Goal: Task Accomplishment & Management: Manage account settings

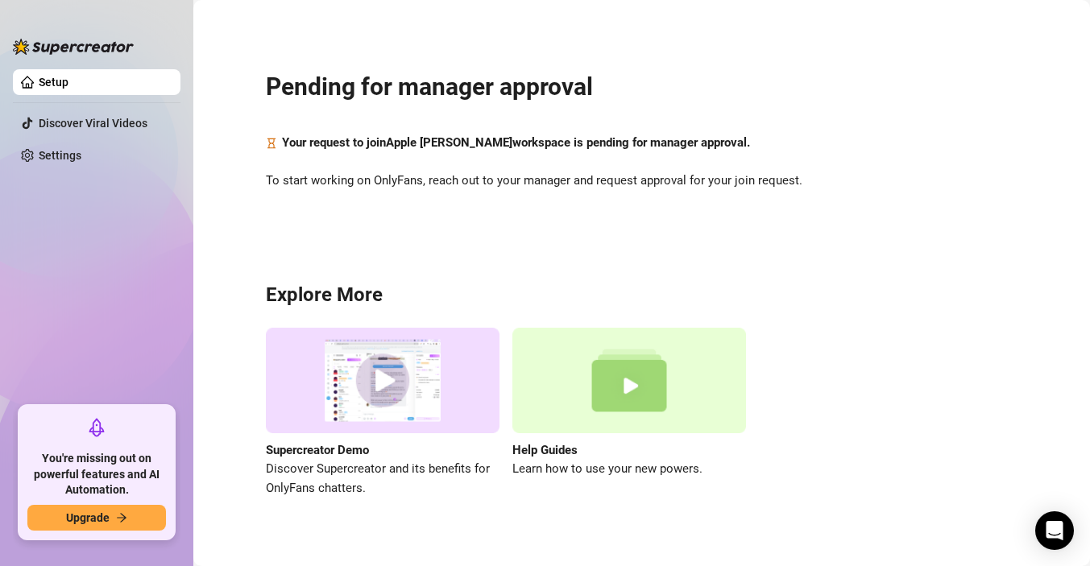
click at [486, 230] on div "Pending for manager approval Your request to join Apple Valerio workspace is pe…" at bounding box center [641, 274] width 864 height 527
click at [961, 165] on div "Pending for manager approval Your request to join Apple Valerio workspace is pe…" at bounding box center [641, 274] width 864 height 527
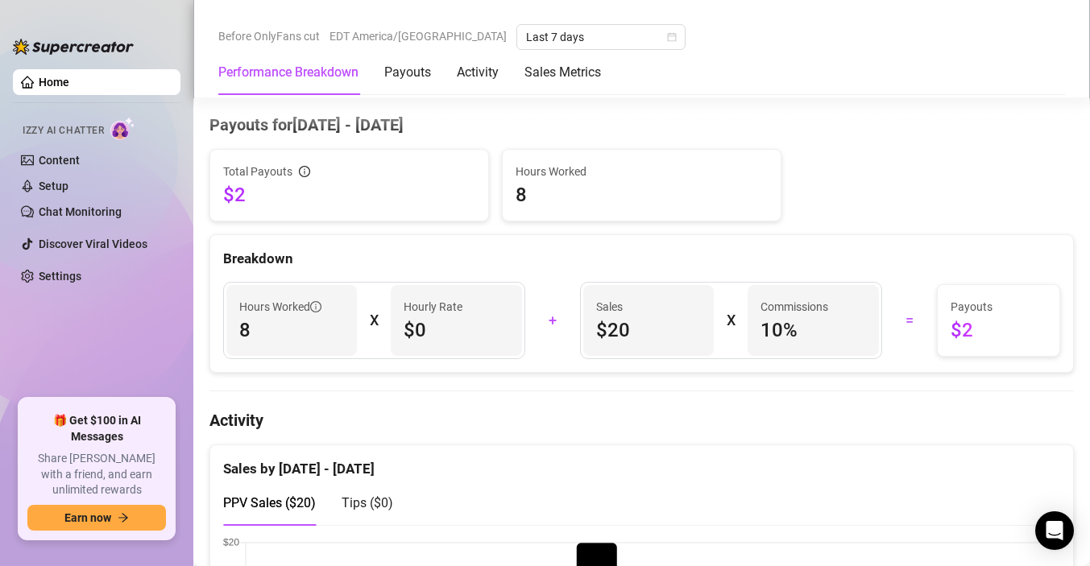
scroll to position [484, 0]
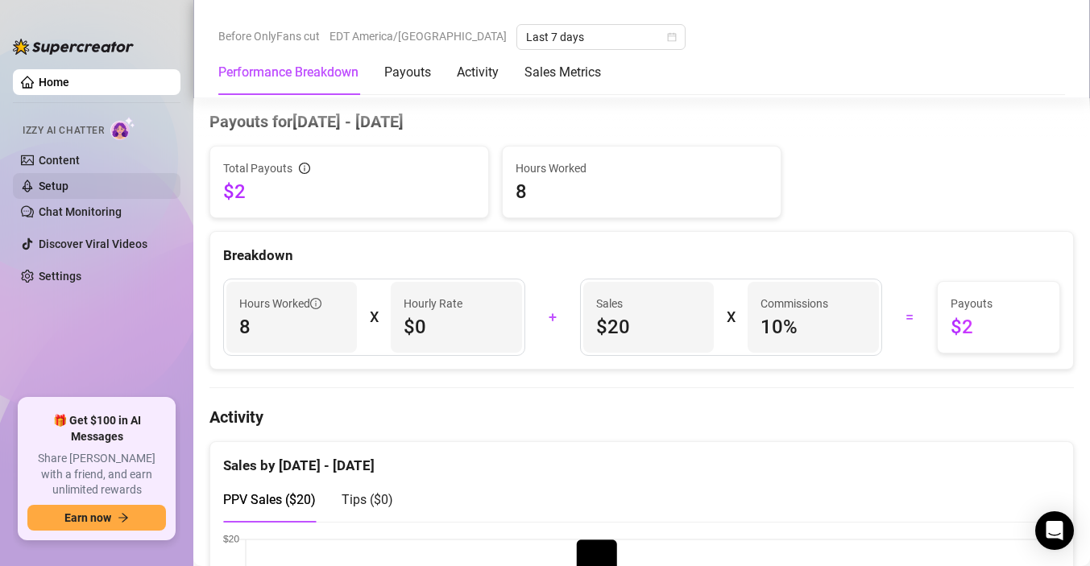
click at [68, 182] on link "Setup" at bounding box center [54, 186] width 30 height 13
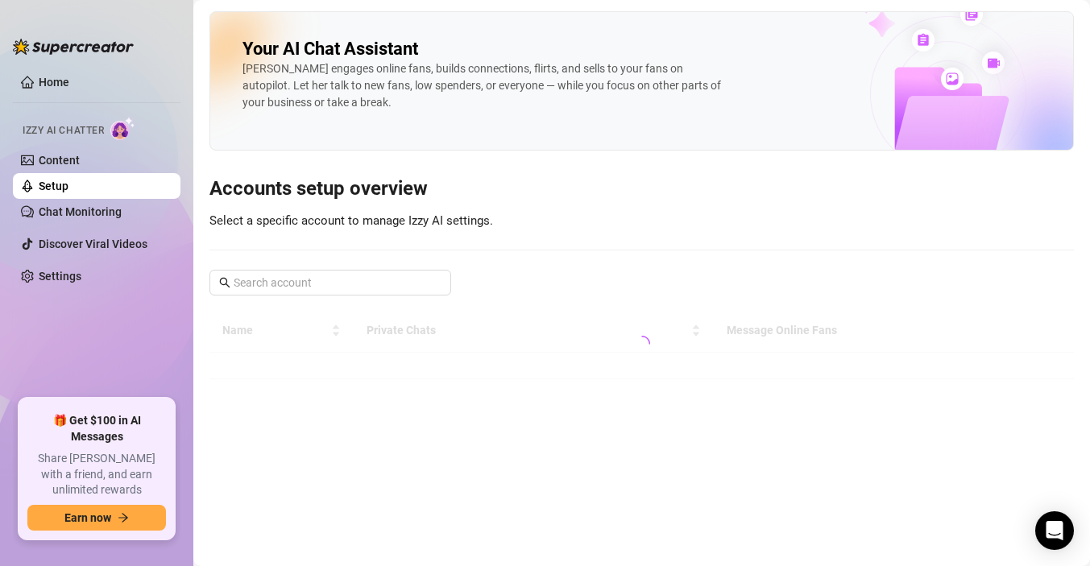
click at [68, 180] on link "Setup" at bounding box center [54, 186] width 30 height 13
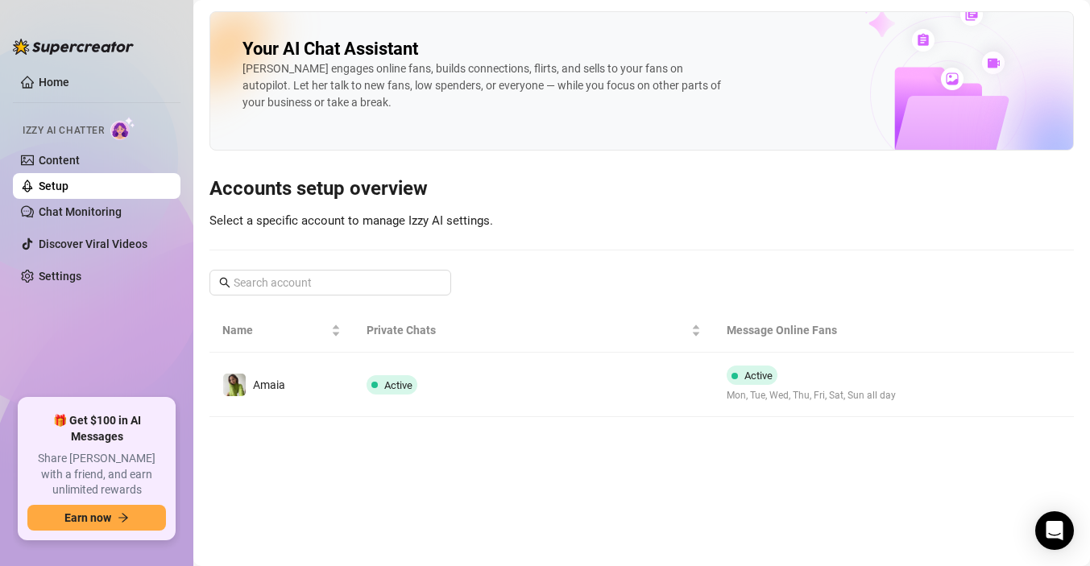
click at [68, 181] on link "Setup" at bounding box center [54, 186] width 30 height 13
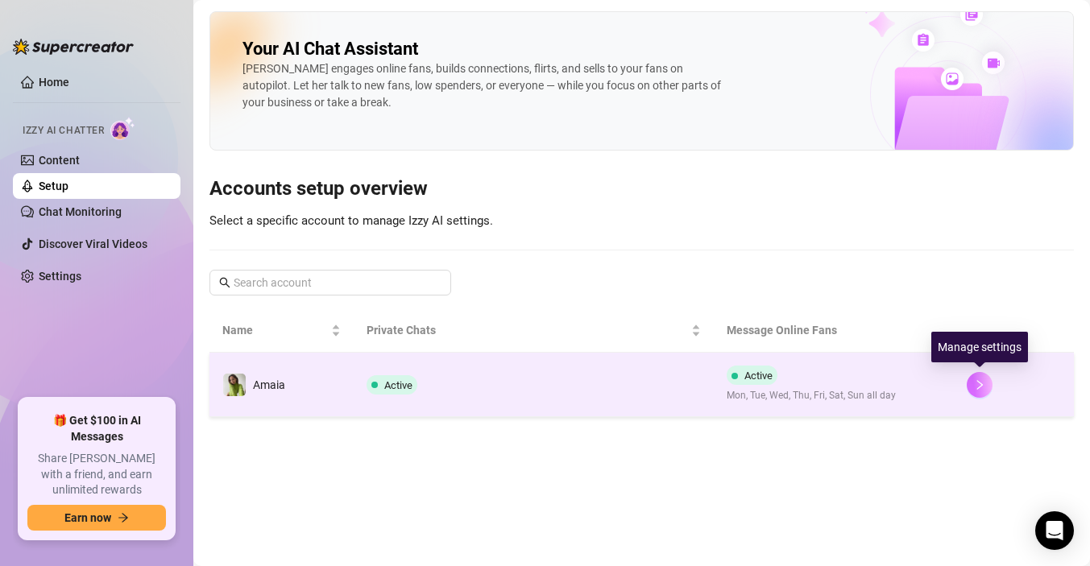
click at [967, 381] on button "button" at bounding box center [980, 385] width 26 height 26
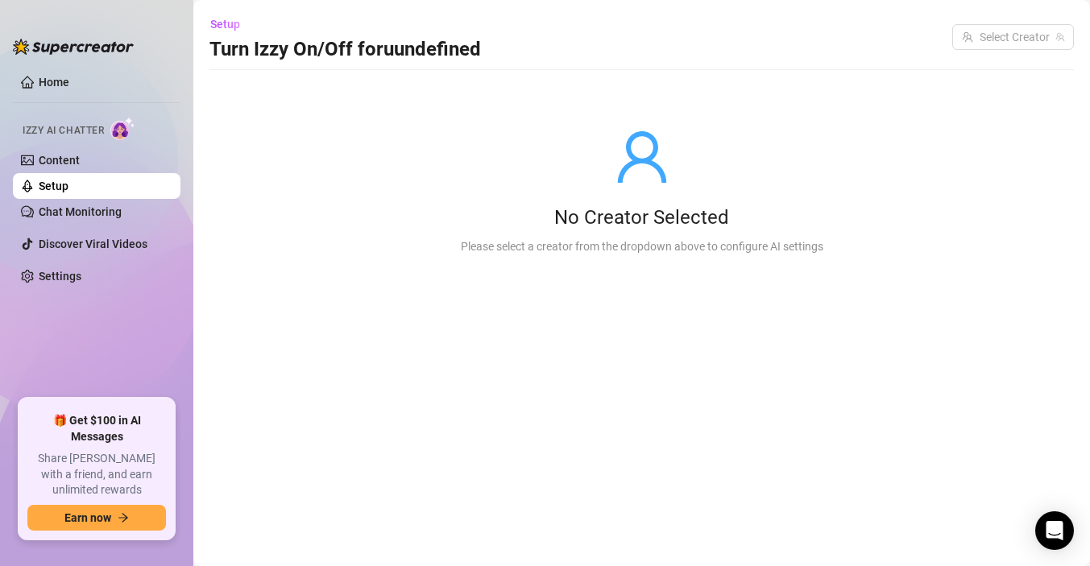
click at [68, 190] on link "Setup" at bounding box center [54, 186] width 30 height 13
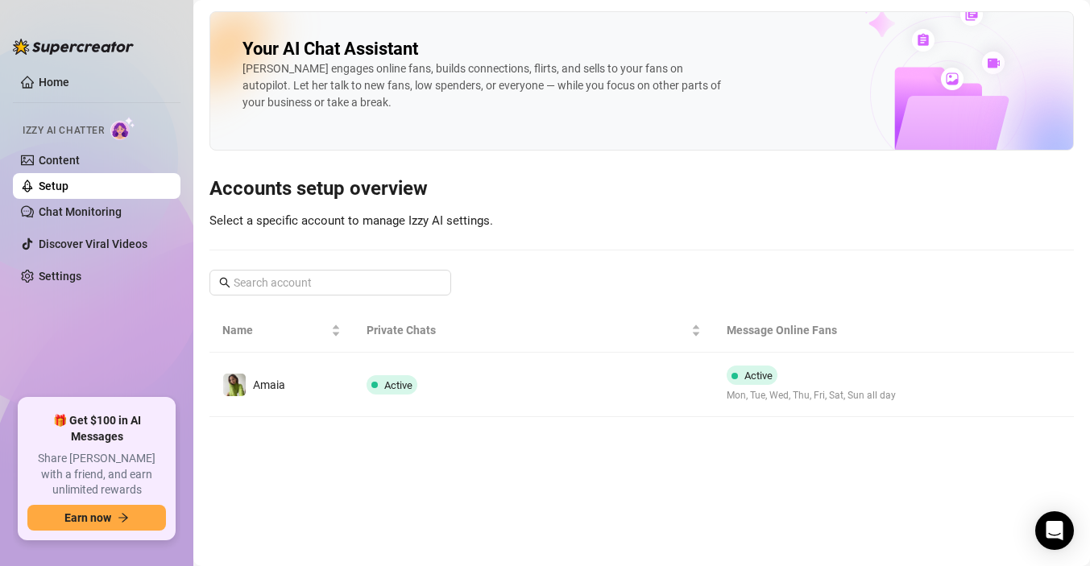
click at [644, 376] on td "Active" at bounding box center [534, 385] width 360 height 64
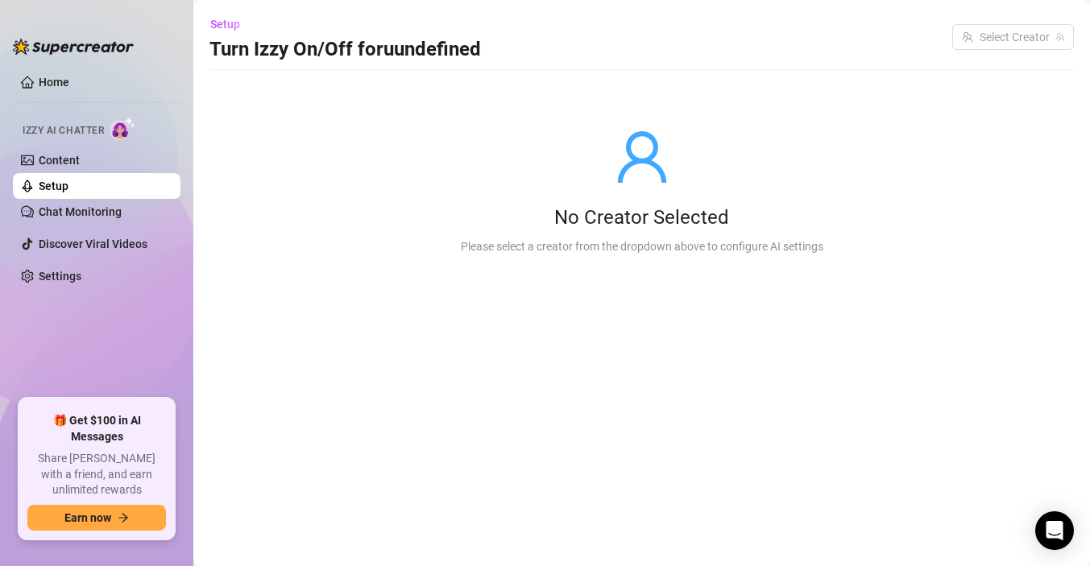
click at [68, 185] on link "Setup" at bounding box center [54, 186] width 30 height 13
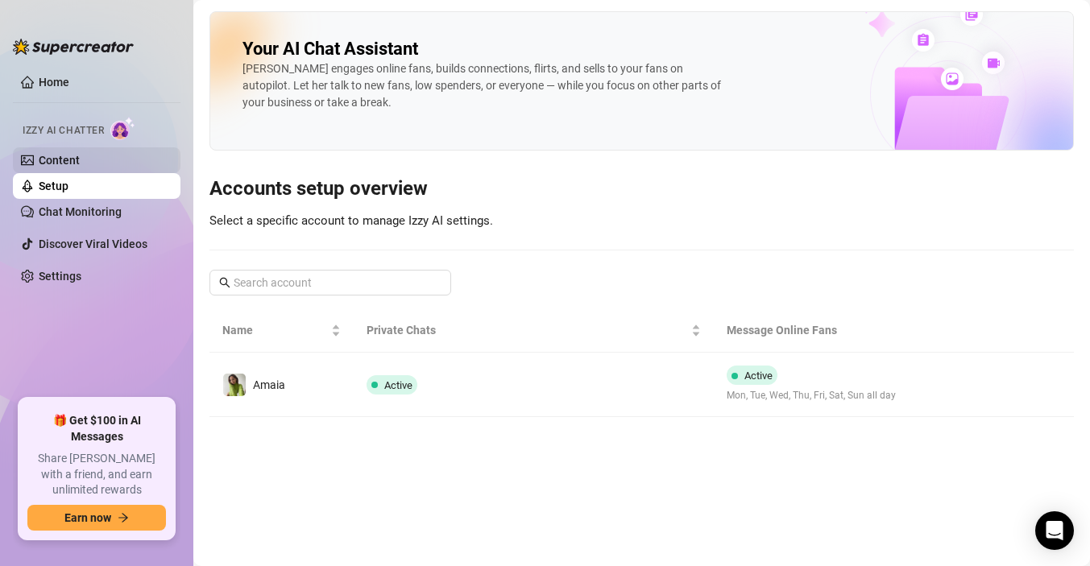
click at [80, 162] on link "Content" at bounding box center [59, 160] width 41 height 13
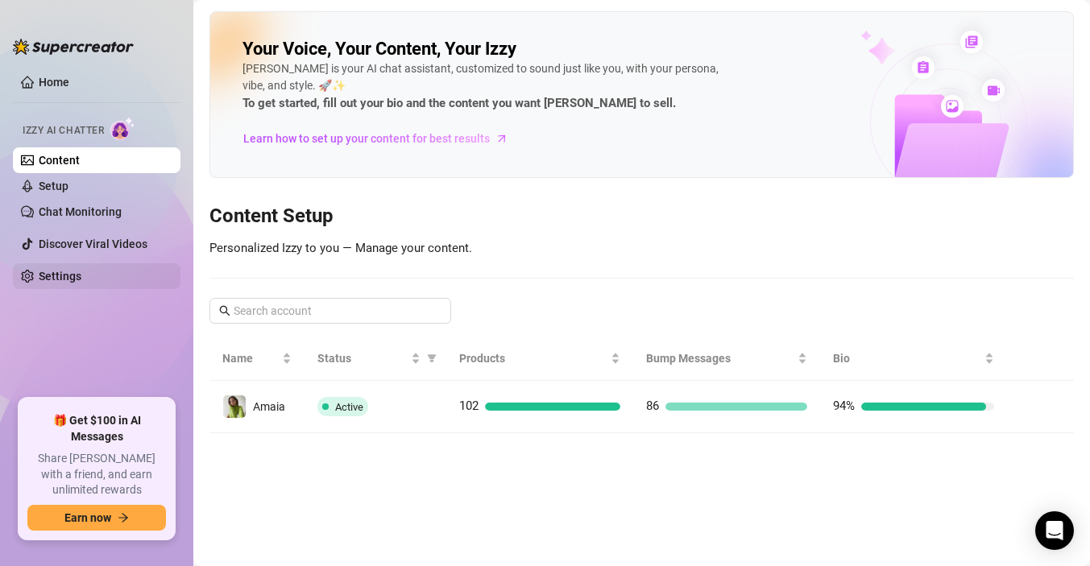
click at [81, 275] on link "Settings" at bounding box center [60, 276] width 43 height 13
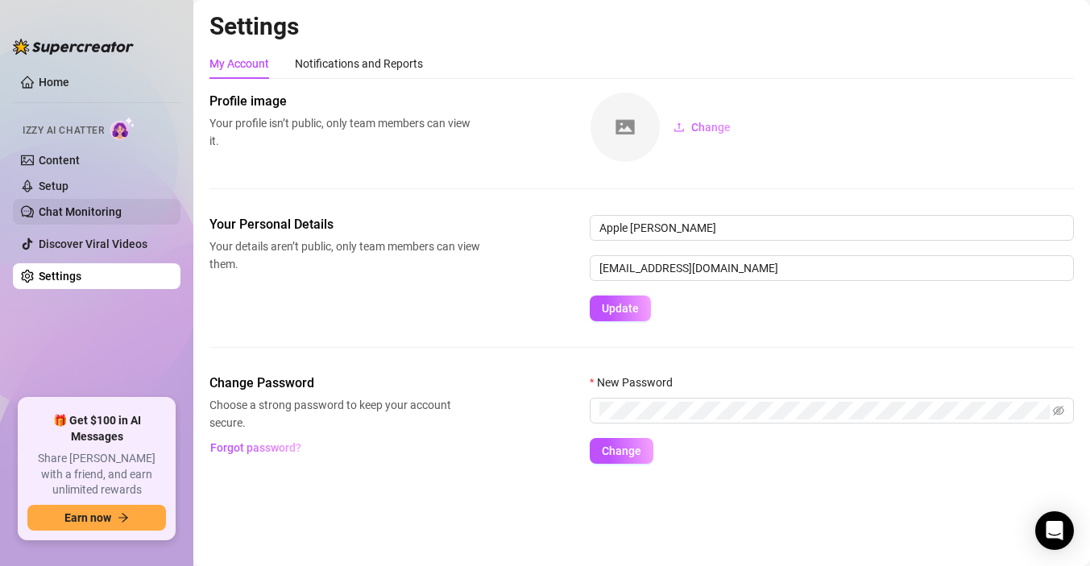
click at [103, 206] on link "Chat Monitoring" at bounding box center [80, 211] width 83 height 13
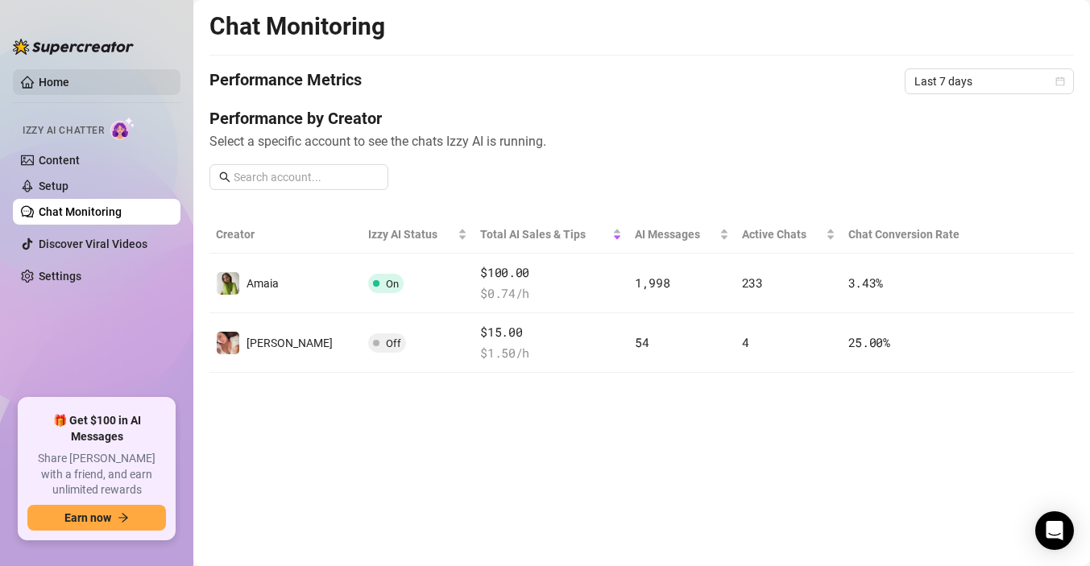
click at [53, 85] on link "Home" at bounding box center [54, 82] width 31 height 13
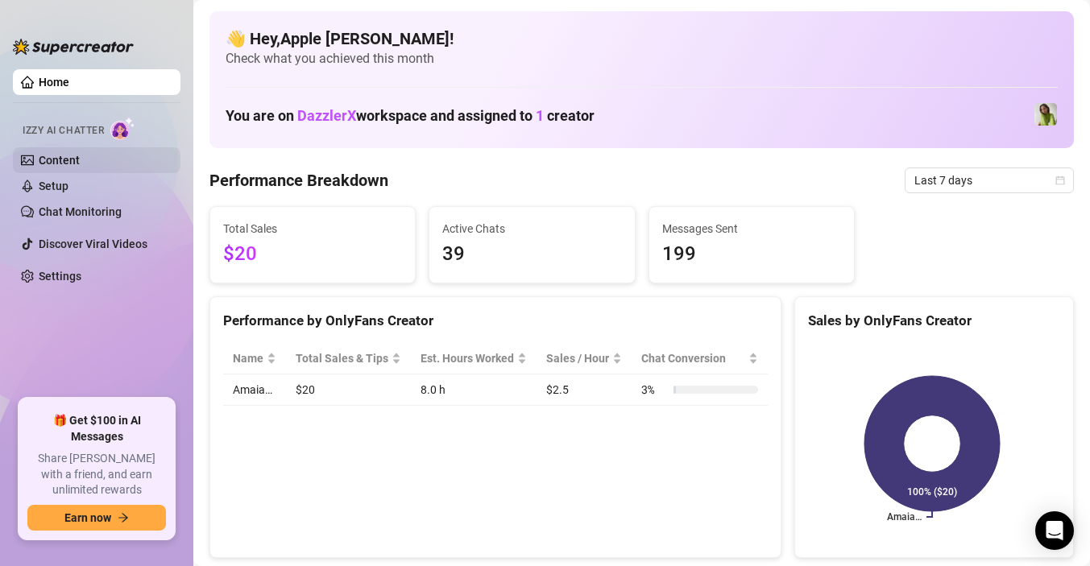
click at [72, 160] on link "Content" at bounding box center [59, 160] width 41 height 13
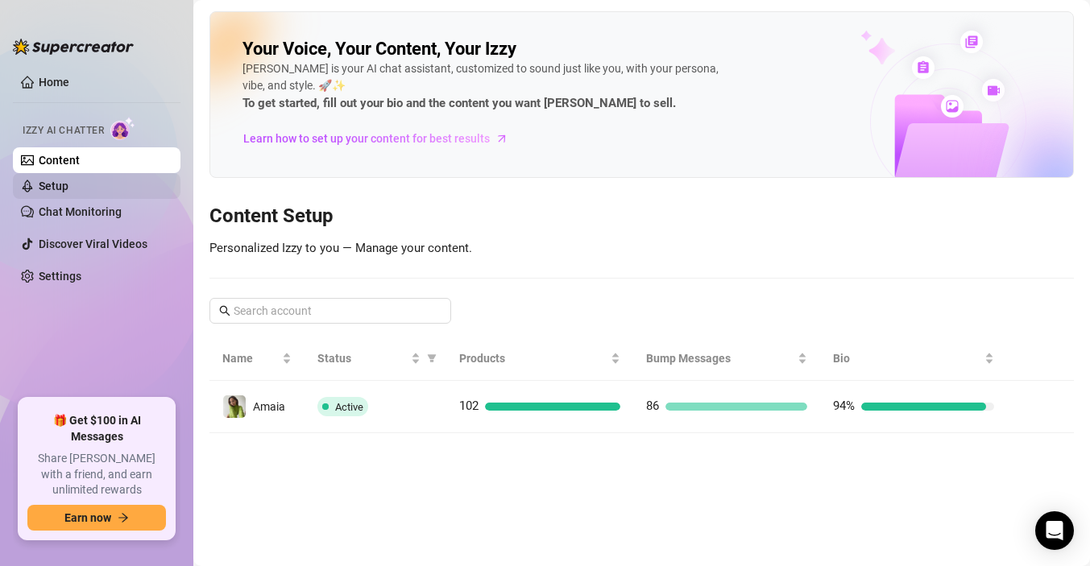
click at [56, 186] on link "Setup" at bounding box center [54, 186] width 30 height 13
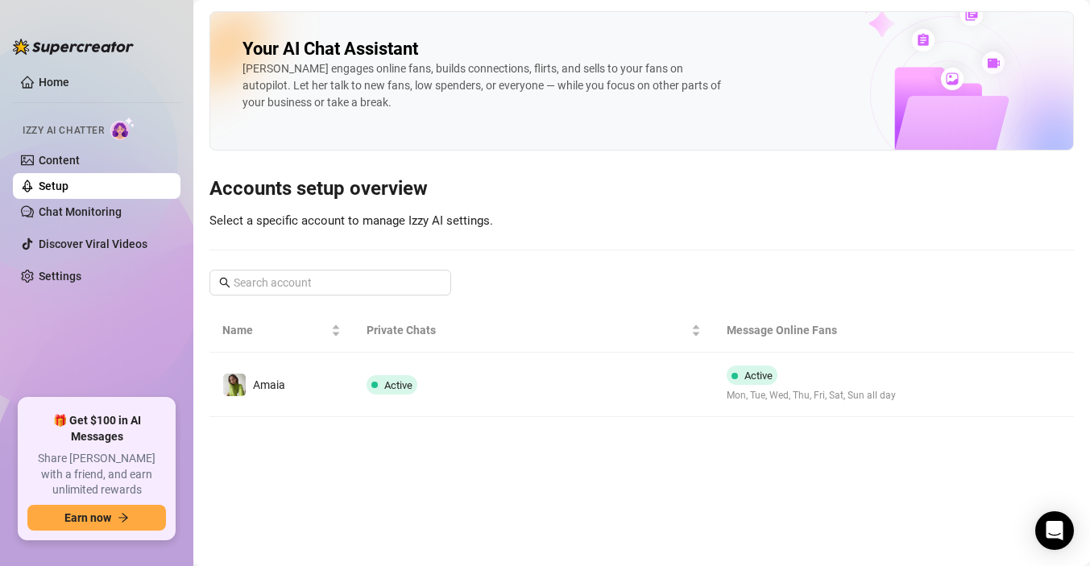
click at [56, 186] on link "Setup" at bounding box center [54, 186] width 30 height 13
click at [975, 383] on icon "right" at bounding box center [979, 384] width 11 height 11
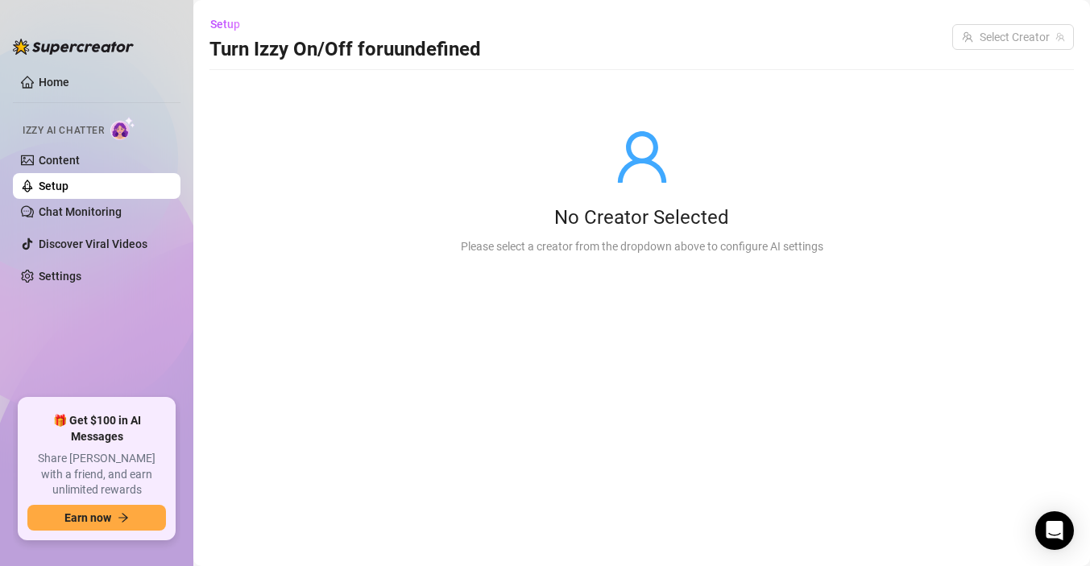
click at [656, 194] on div "No Creator Selected Please select a creator from the dropdown above to configur…" at bounding box center [642, 191] width 414 height 205
click at [1014, 35] on input "search" at bounding box center [1006, 37] width 88 height 24
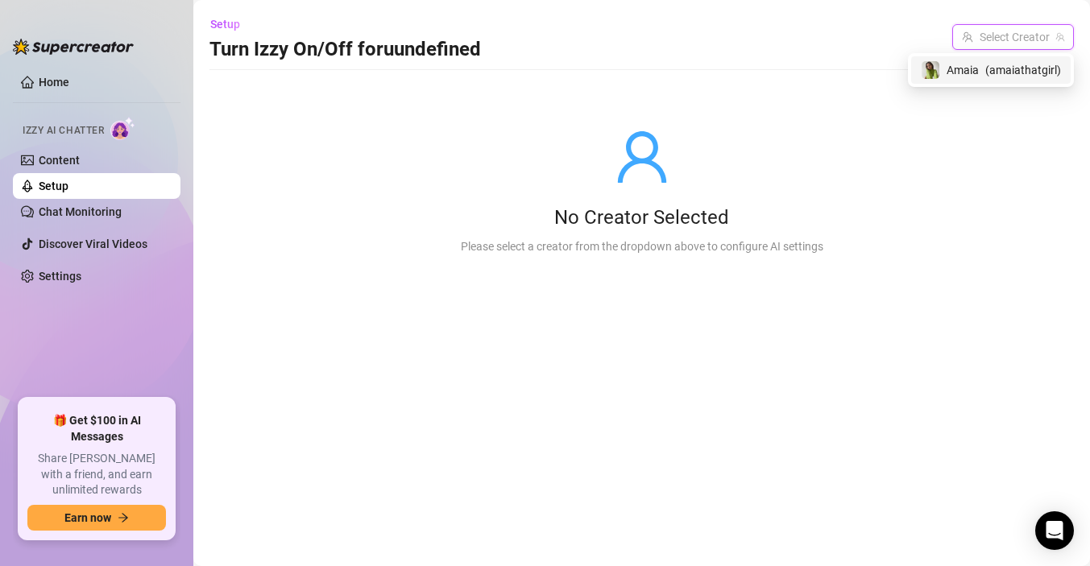
click at [971, 69] on span "Amaia" at bounding box center [962, 70] width 32 height 18
click at [954, 135] on div "No Creator Selected Please select a creator from the dropdown above to configur…" at bounding box center [641, 191] width 864 height 205
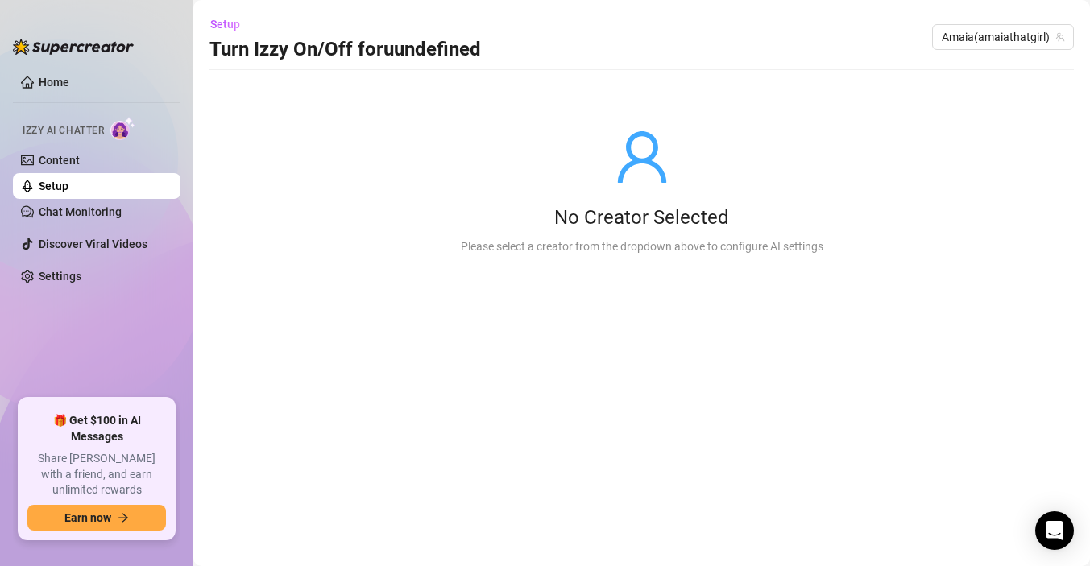
click at [792, 303] on main "Setup Turn Izzy On/Off for uundefined Amaia ( amaiathatgirl ) No Creator Select…" at bounding box center [641, 283] width 896 height 566
click at [52, 160] on link "Content" at bounding box center [59, 160] width 41 height 13
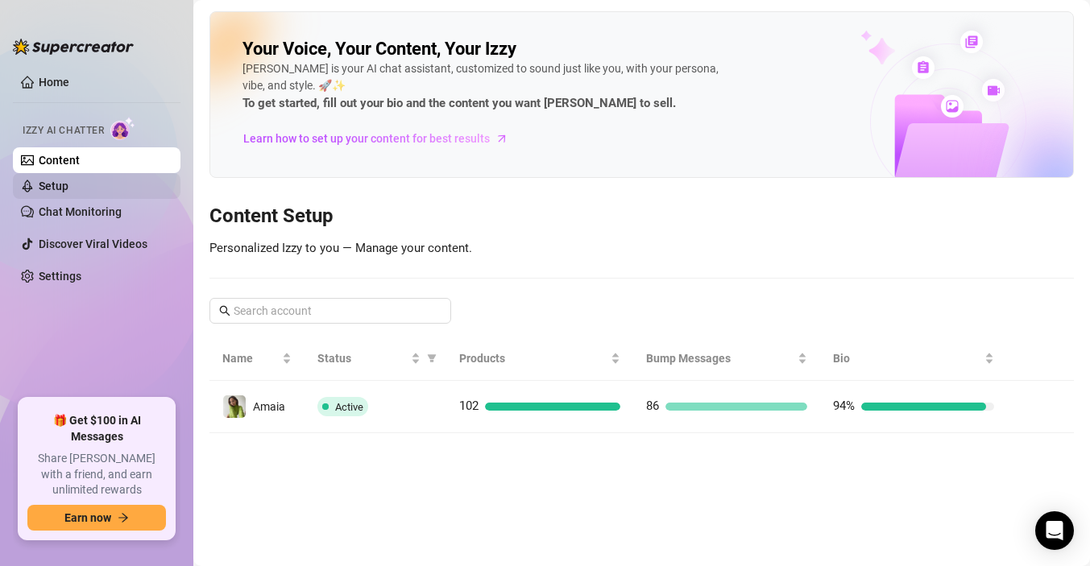
click at [53, 184] on link "Setup" at bounding box center [54, 186] width 30 height 13
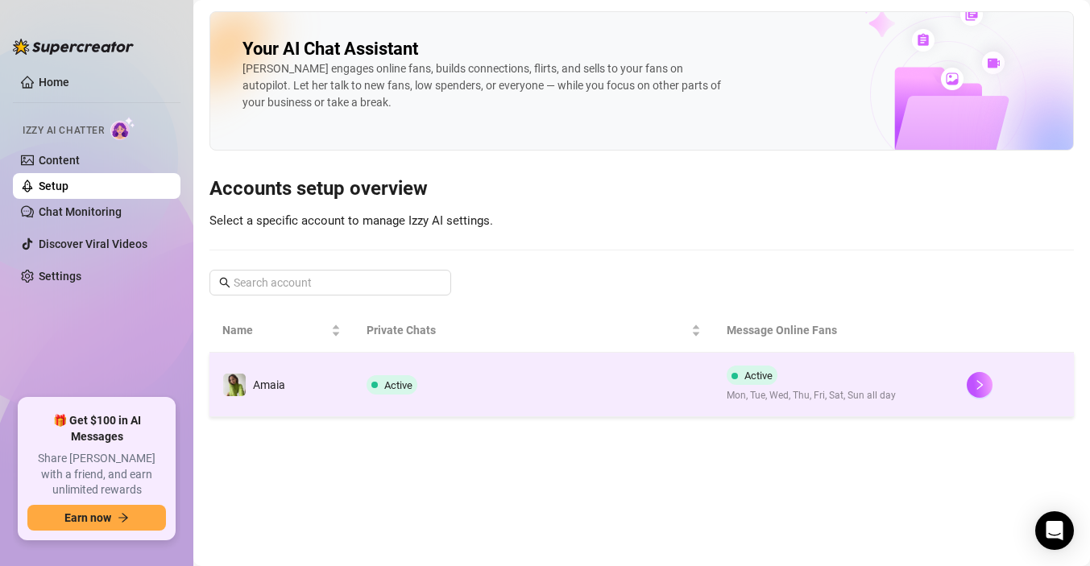
click at [393, 395] on td "Active" at bounding box center [534, 385] width 360 height 64
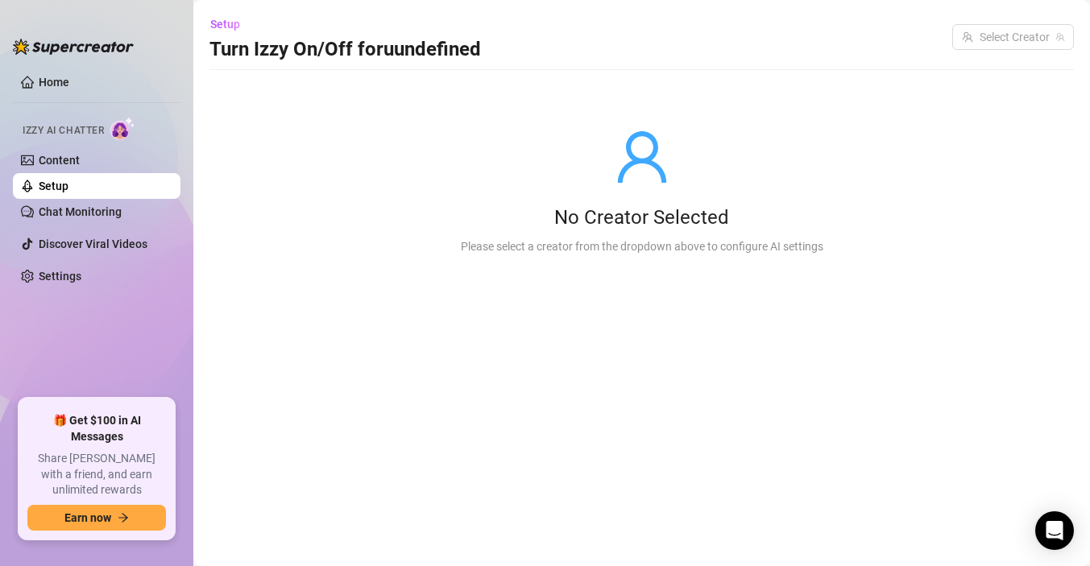
click at [669, 210] on div "No Creator Selected" at bounding box center [642, 218] width 362 height 26
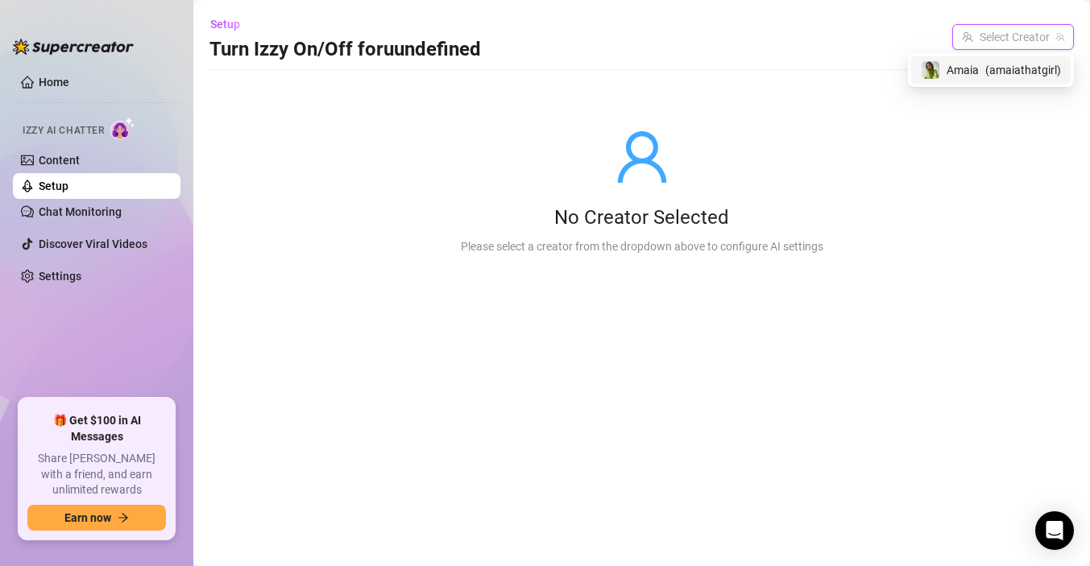
click at [1028, 30] on input "search" at bounding box center [1006, 37] width 88 height 24
click at [990, 64] on span "( amaiathatgirl )" at bounding box center [1023, 70] width 76 height 18
click at [913, 108] on div "No Creator Selected Please select a creator from the dropdown above to configur…" at bounding box center [641, 191] width 864 height 205
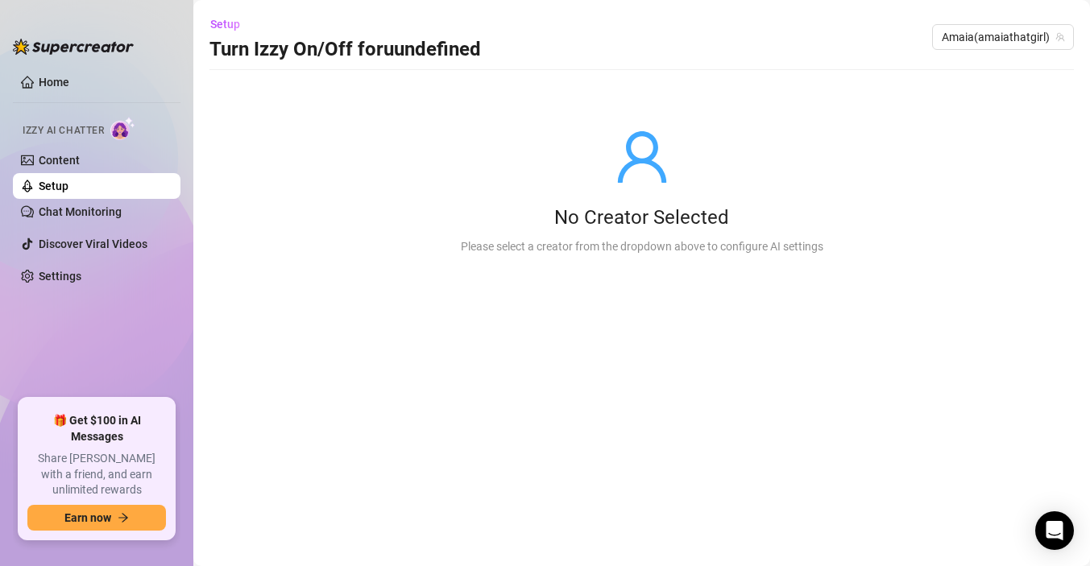
click at [270, 50] on h3 "Turn Izzy On/Off for uundefined" at bounding box center [344, 50] width 271 height 26
click at [52, 164] on link "Content" at bounding box center [59, 160] width 41 height 13
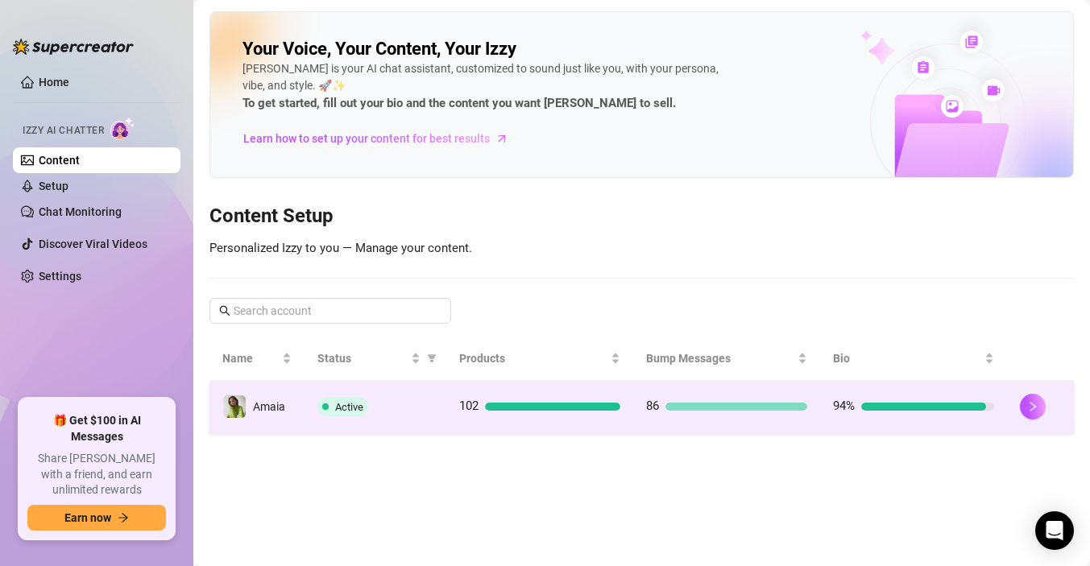
click at [354, 401] on span "Active" at bounding box center [349, 407] width 28 height 12
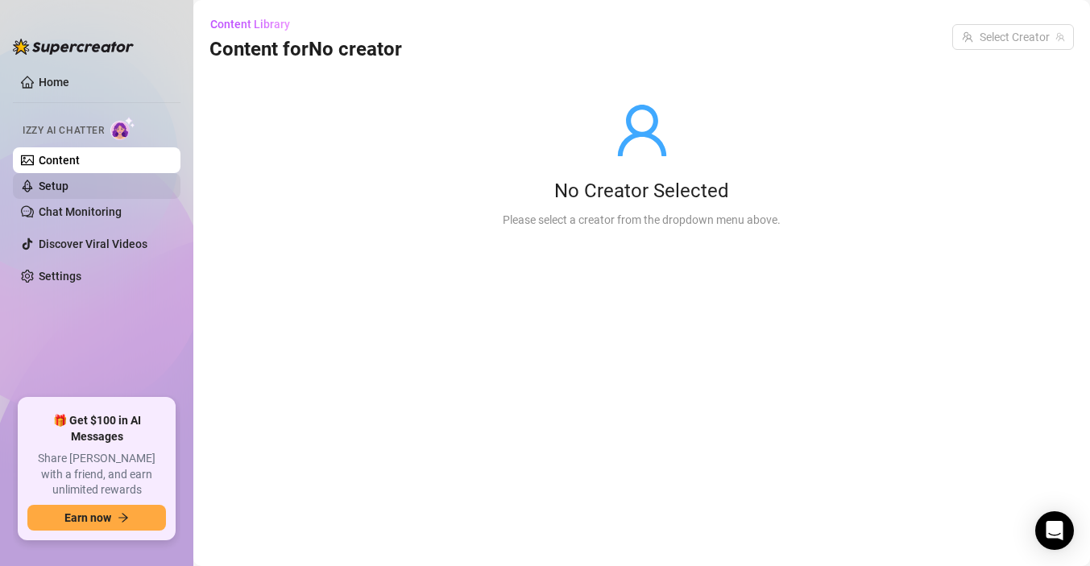
click at [68, 182] on link "Setup" at bounding box center [54, 186] width 30 height 13
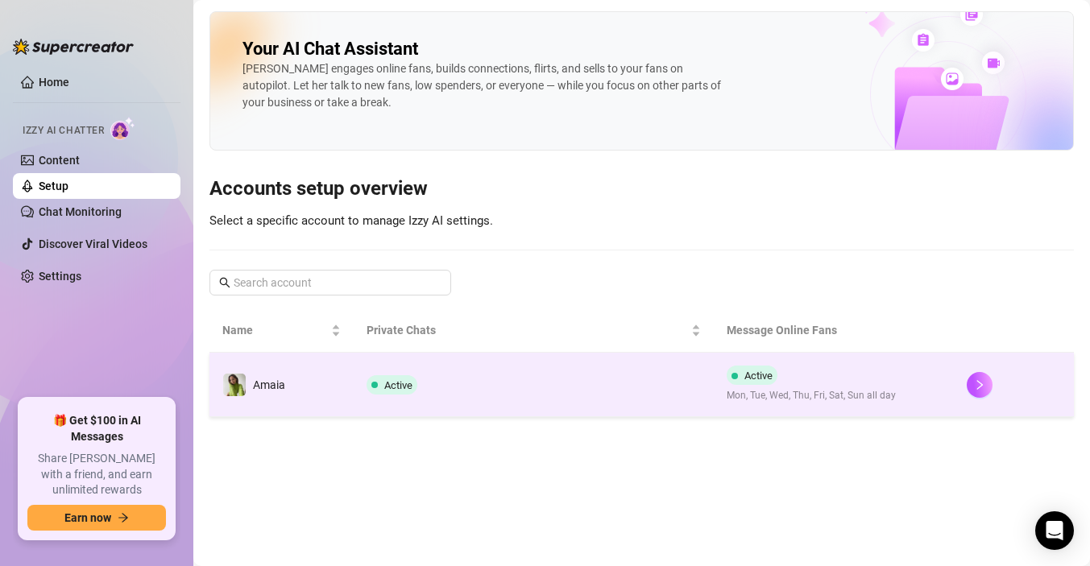
click at [373, 388] on span at bounding box center [374, 384] width 6 height 19
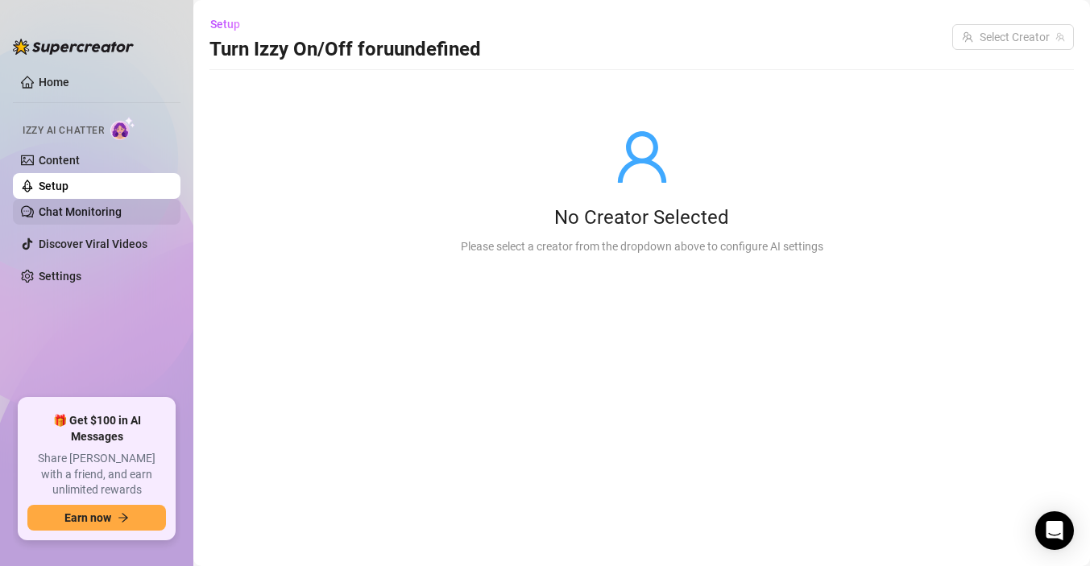
click at [98, 206] on link "Chat Monitoring" at bounding box center [80, 211] width 83 height 13
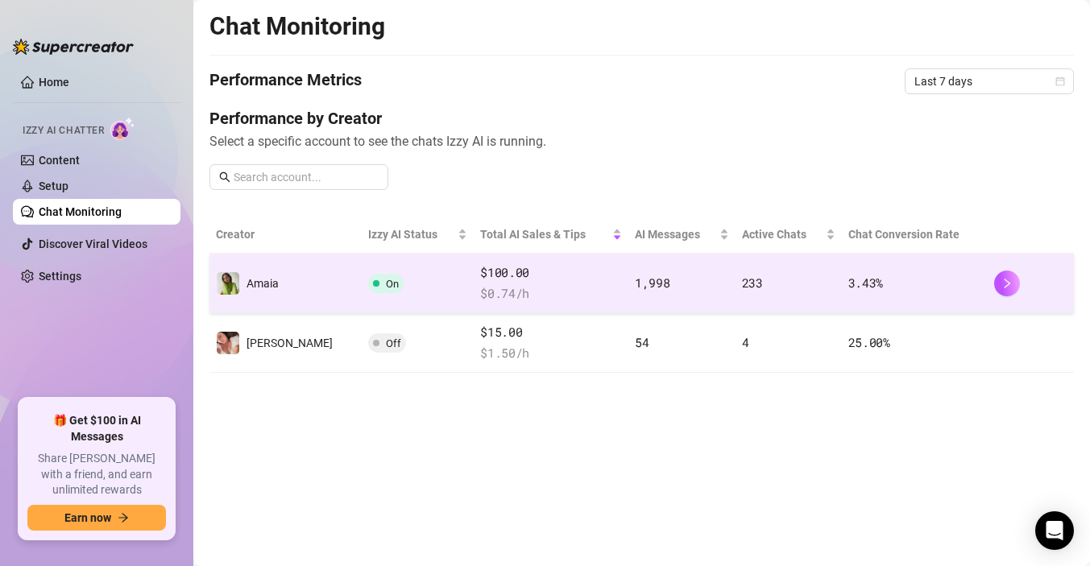
click at [368, 291] on span "On" at bounding box center [385, 283] width 35 height 19
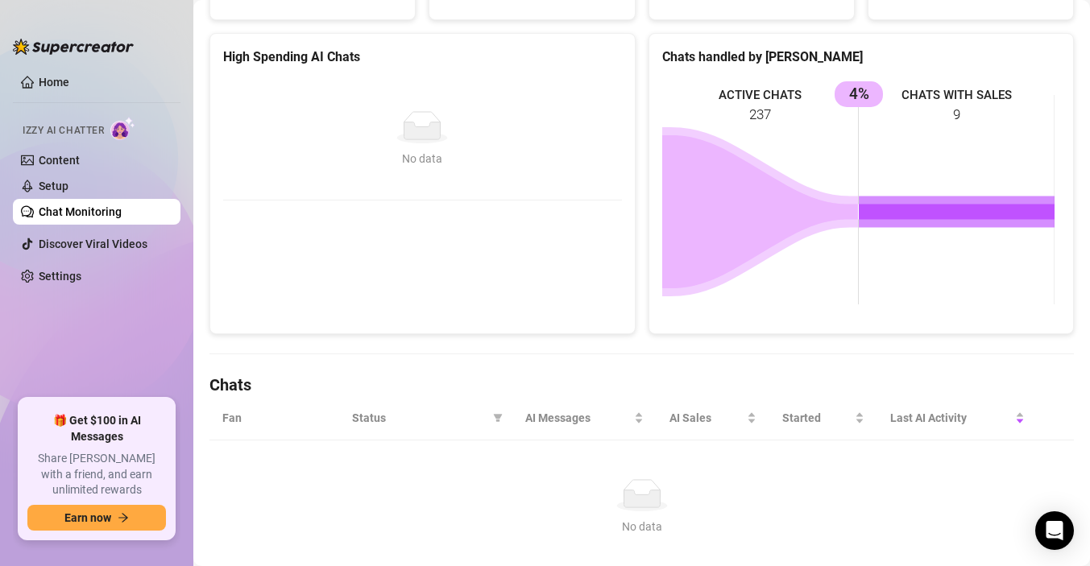
scroll to position [14, 0]
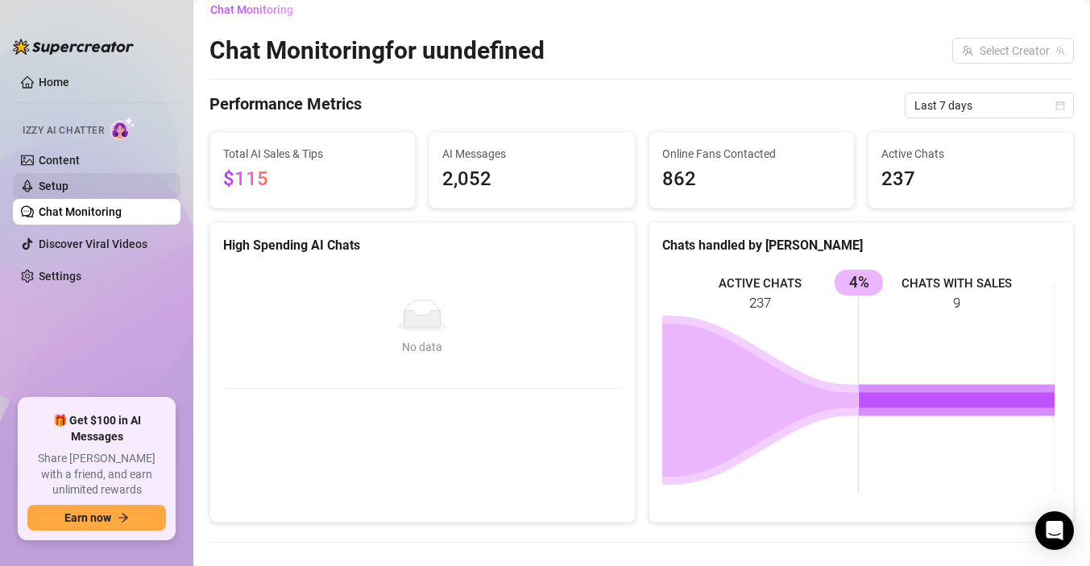
click at [45, 180] on link "Setup" at bounding box center [54, 186] width 30 height 13
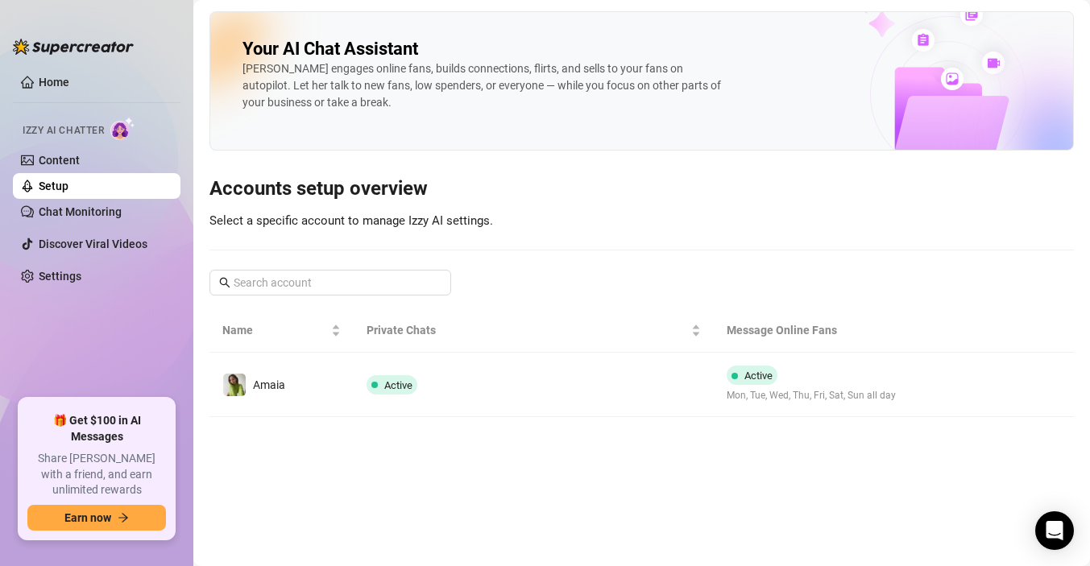
click at [62, 184] on link "Setup" at bounding box center [54, 186] width 30 height 13
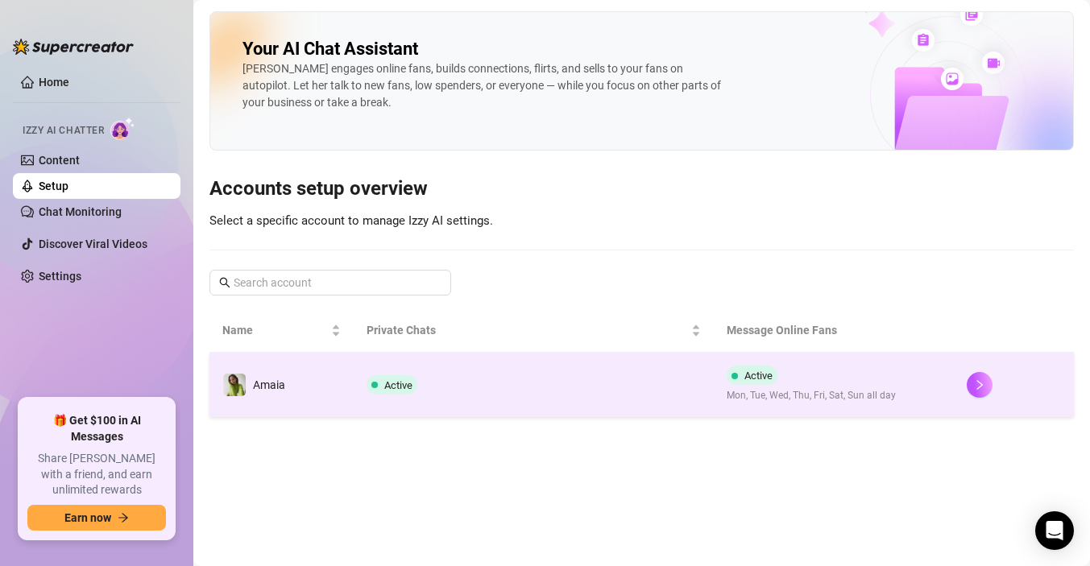
click at [750, 383] on span "Active" at bounding box center [752, 375] width 51 height 19
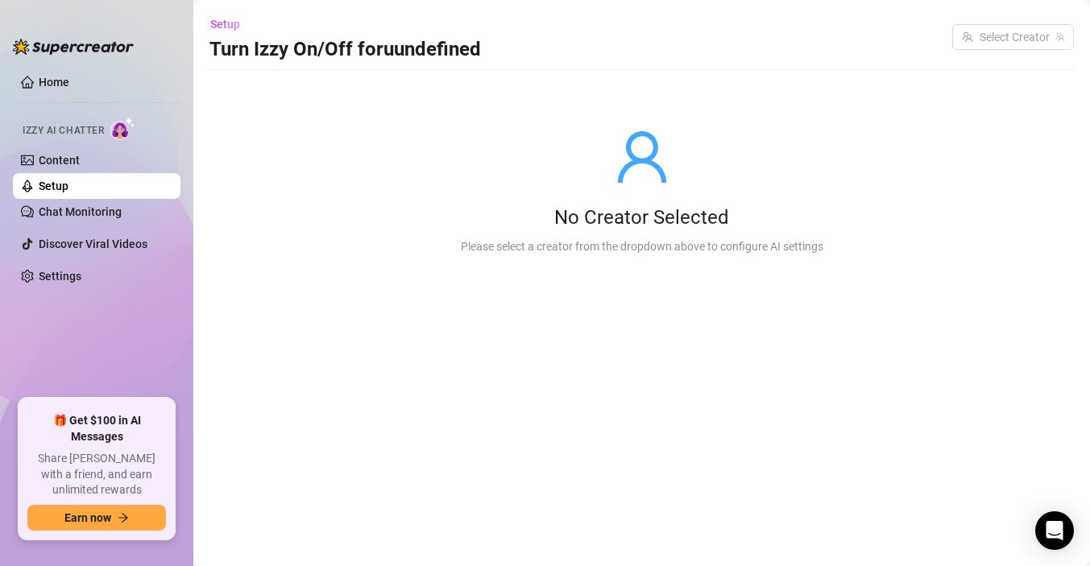
click at [697, 226] on div "No Creator Selected" at bounding box center [642, 218] width 362 height 26
click at [977, 33] on input "search" at bounding box center [1006, 37] width 88 height 24
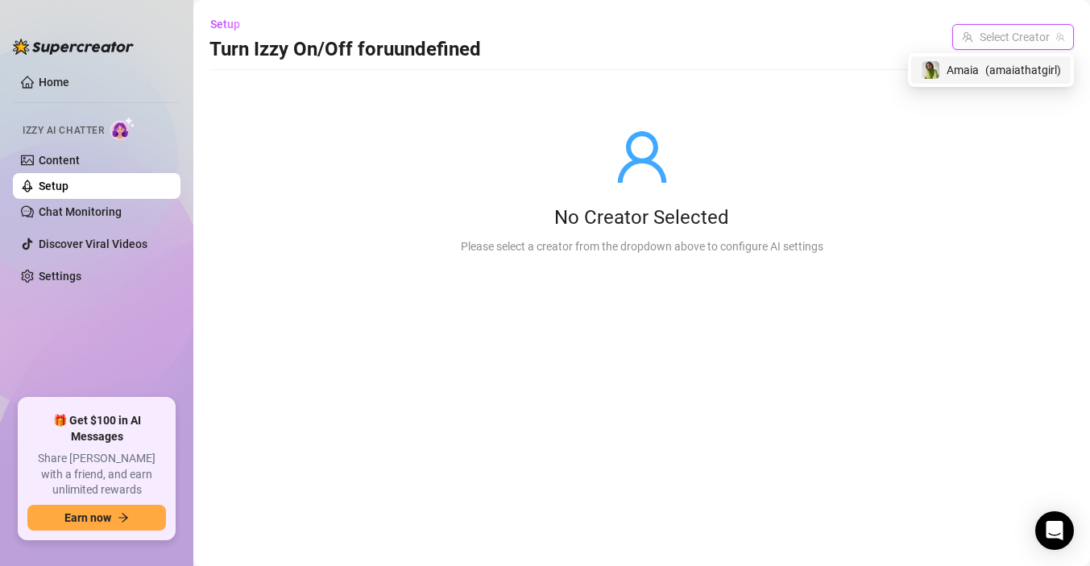
click at [989, 64] on span "( amaiathatgirl )" at bounding box center [1023, 70] width 76 height 18
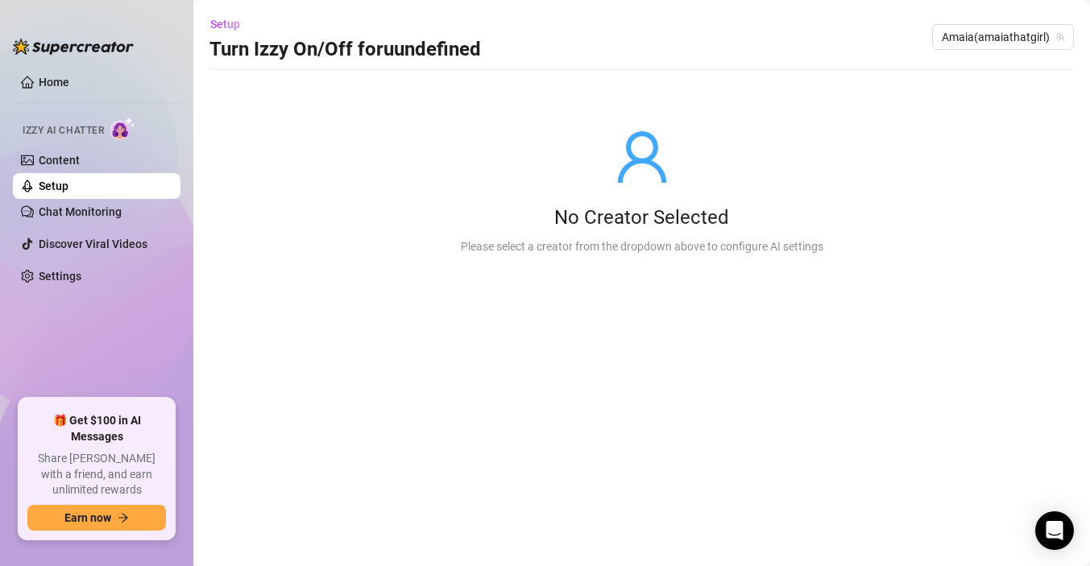
click at [987, 149] on div "No Creator Selected Please select a creator from the dropdown above to configur…" at bounding box center [641, 191] width 864 height 205
click at [619, 429] on main "Setup Turn Izzy On/Off for uundefined Amaia ( amaiathatgirl ) No Creator Select…" at bounding box center [641, 283] width 896 height 566
click at [403, 242] on div "No Creator Selected Please select a creator from the dropdown above to configur…" at bounding box center [641, 191] width 864 height 205
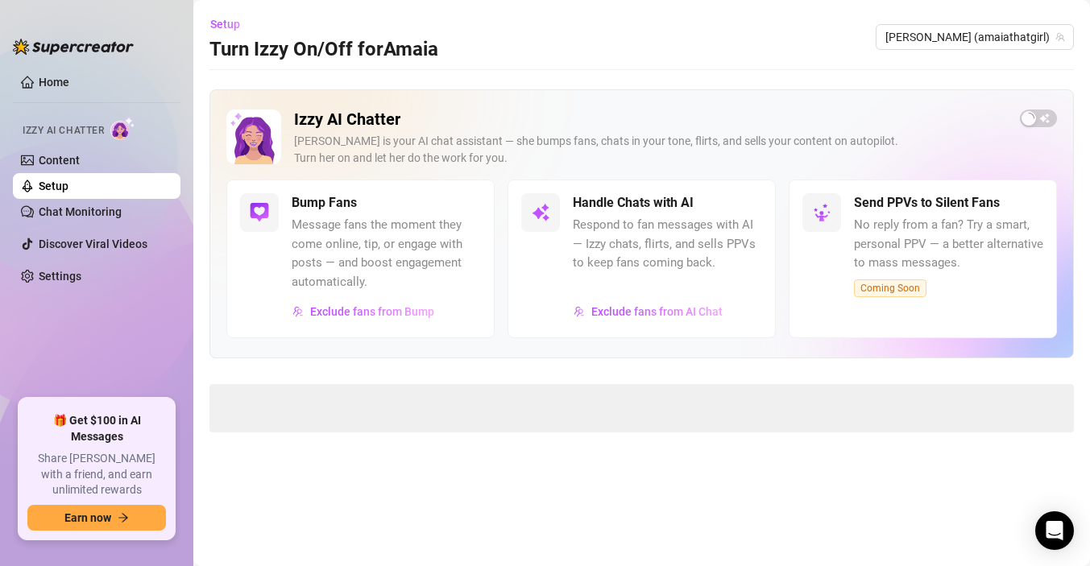
click at [68, 184] on link "Setup" at bounding box center [54, 186] width 30 height 13
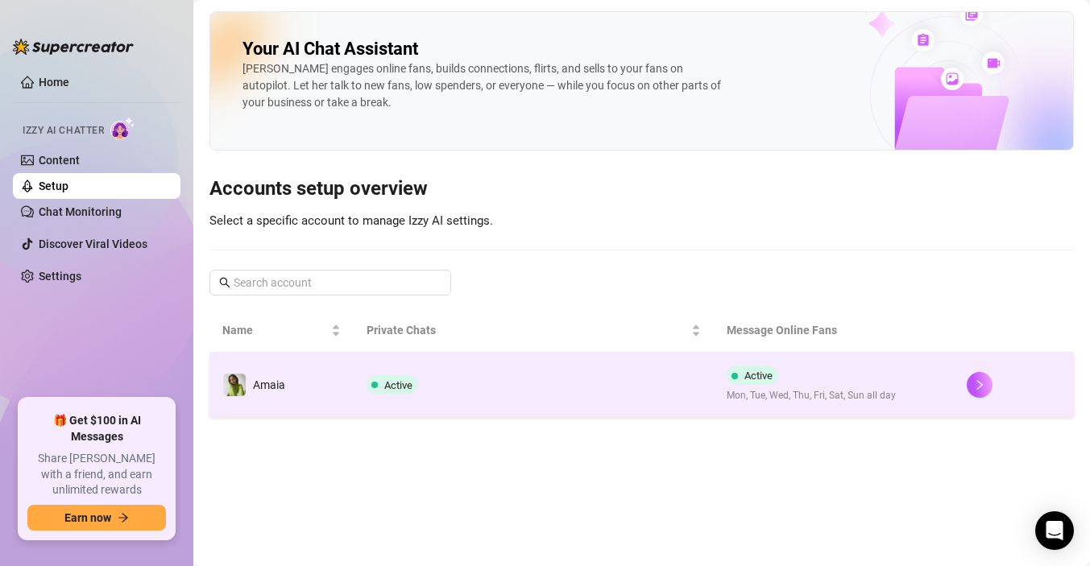
click at [789, 388] on span "Mon, Tue, Wed, Thu, Fri, Sat, Sun all day" at bounding box center [811, 395] width 169 height 15
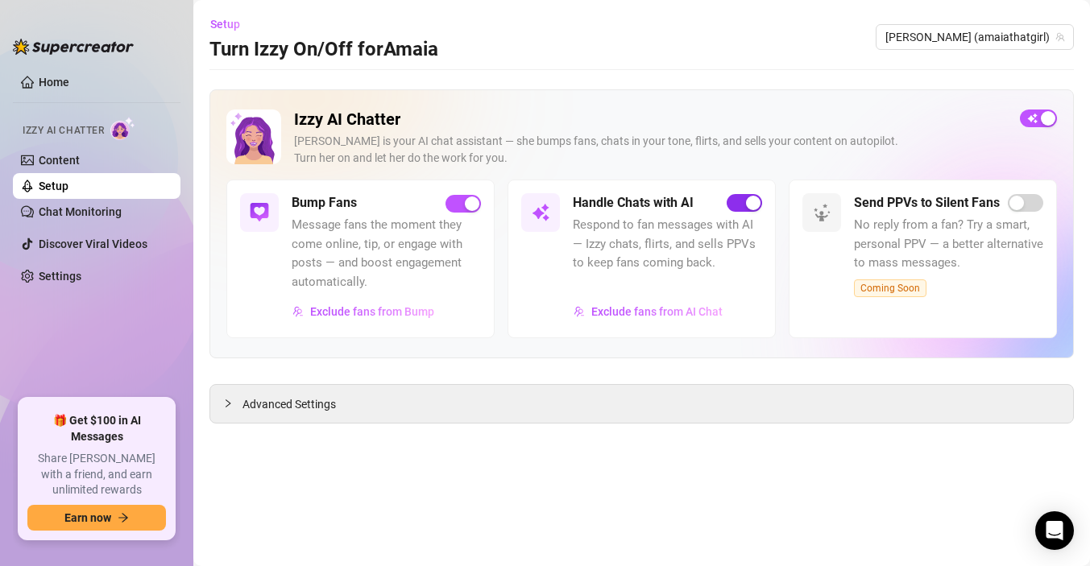
click at [735, 201] on span "button" at bounding box center [744, 203] width 35 height 18
